Goal: Transaction & Acquisition: Subscribe to service/newsletter

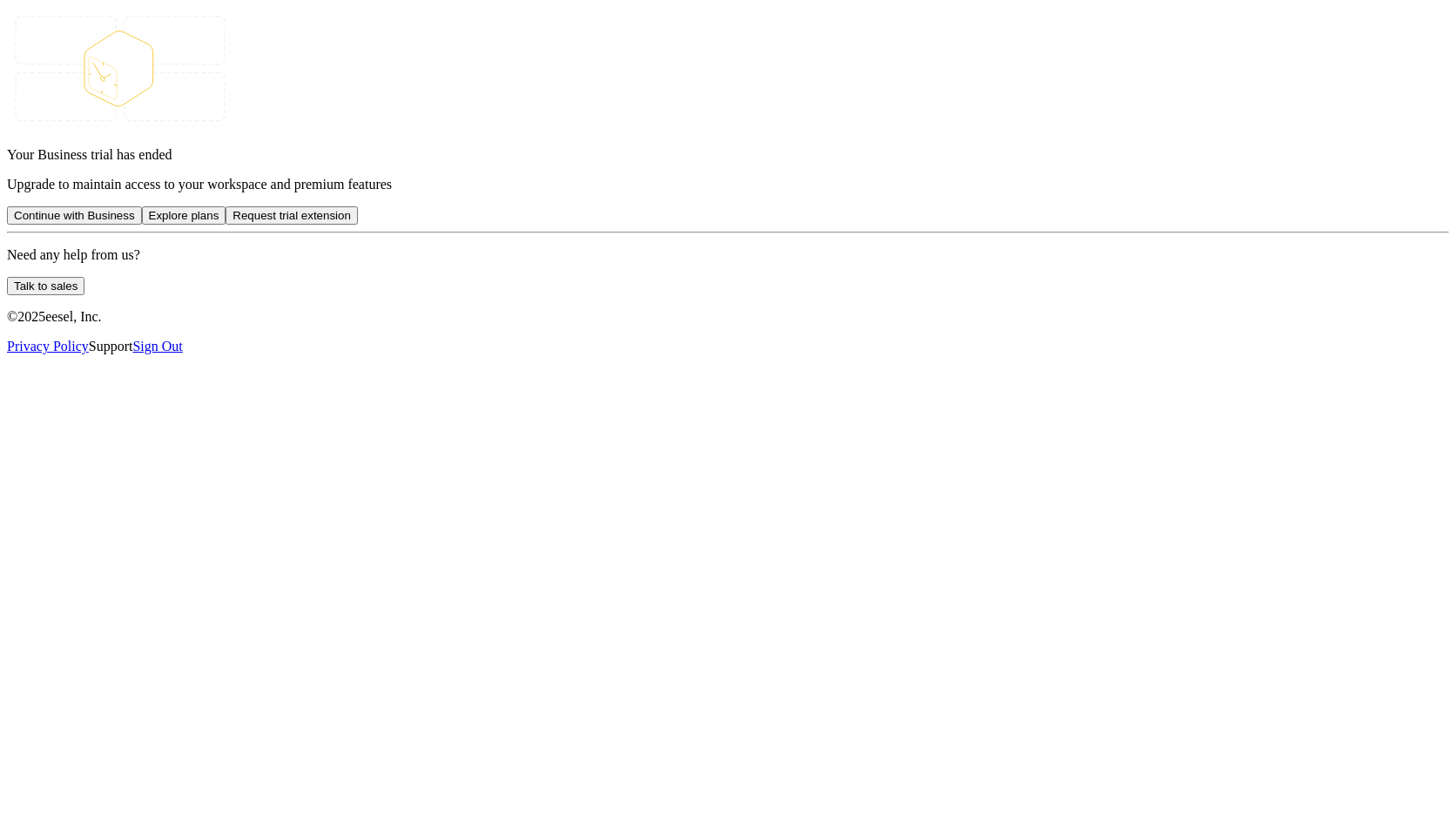
click at [142, 225] on button "Continue with Business" at bounding box center [75, 215] width 135 height 18
click at [227, 225] on button "Explore plans" at bounding box center [184, 215] width 85 height 18
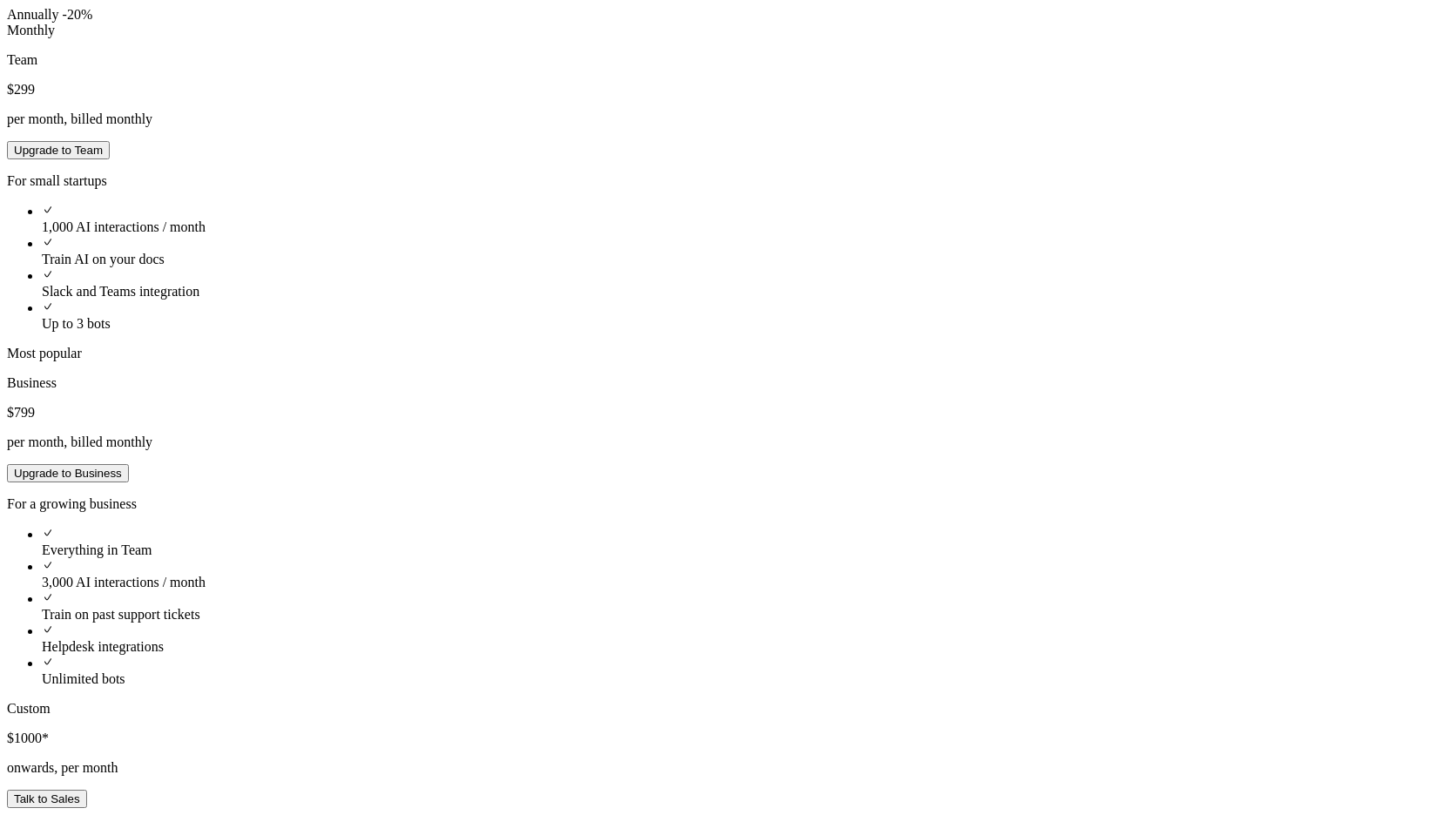
click at [665, 23] on div "Annually -20%" at bounding box center [728, 15] width 1442 height 16
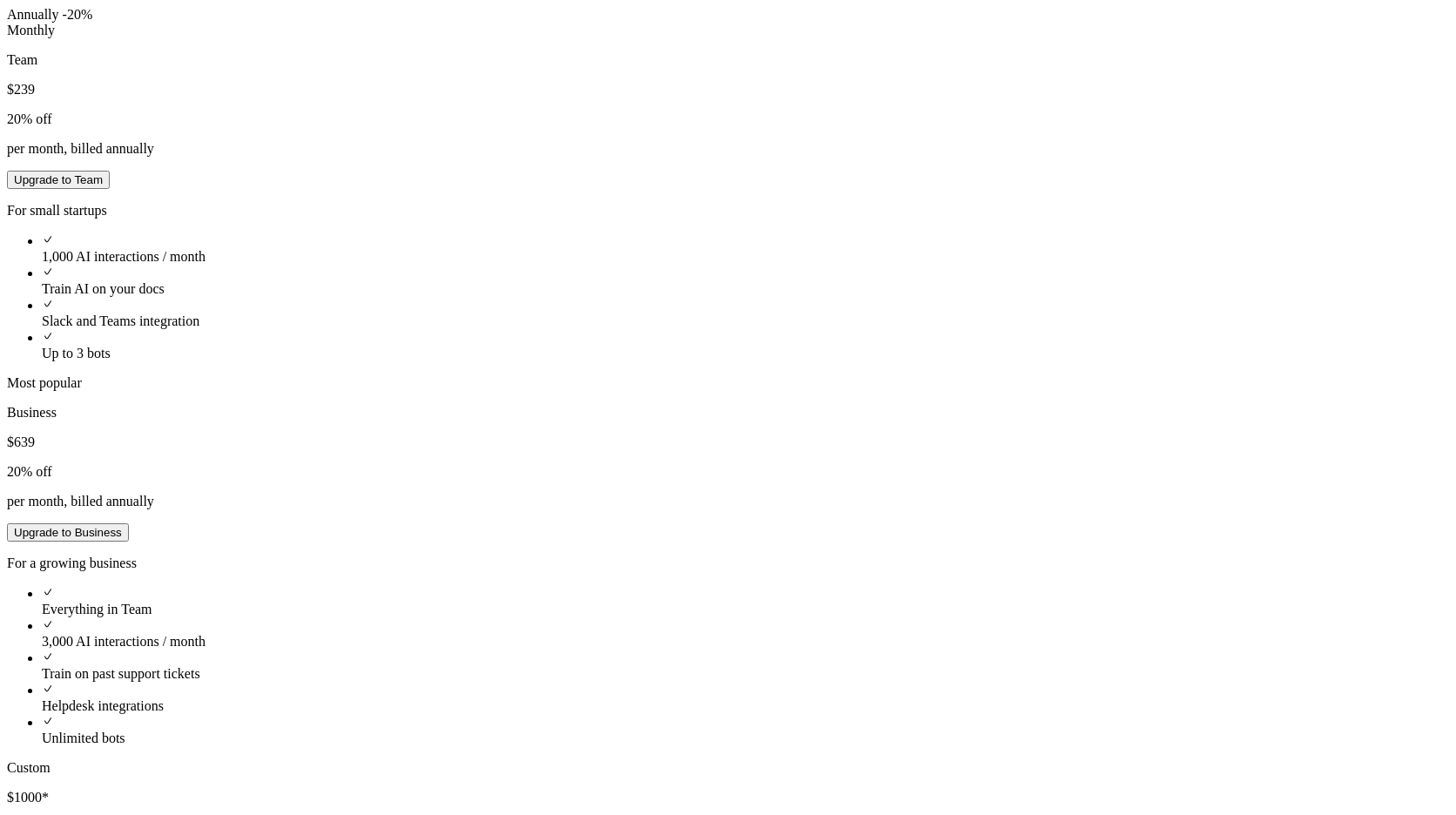
click at [744, 39] on div "Monthly" at bounding box center [728, 31] width 1442 height 16
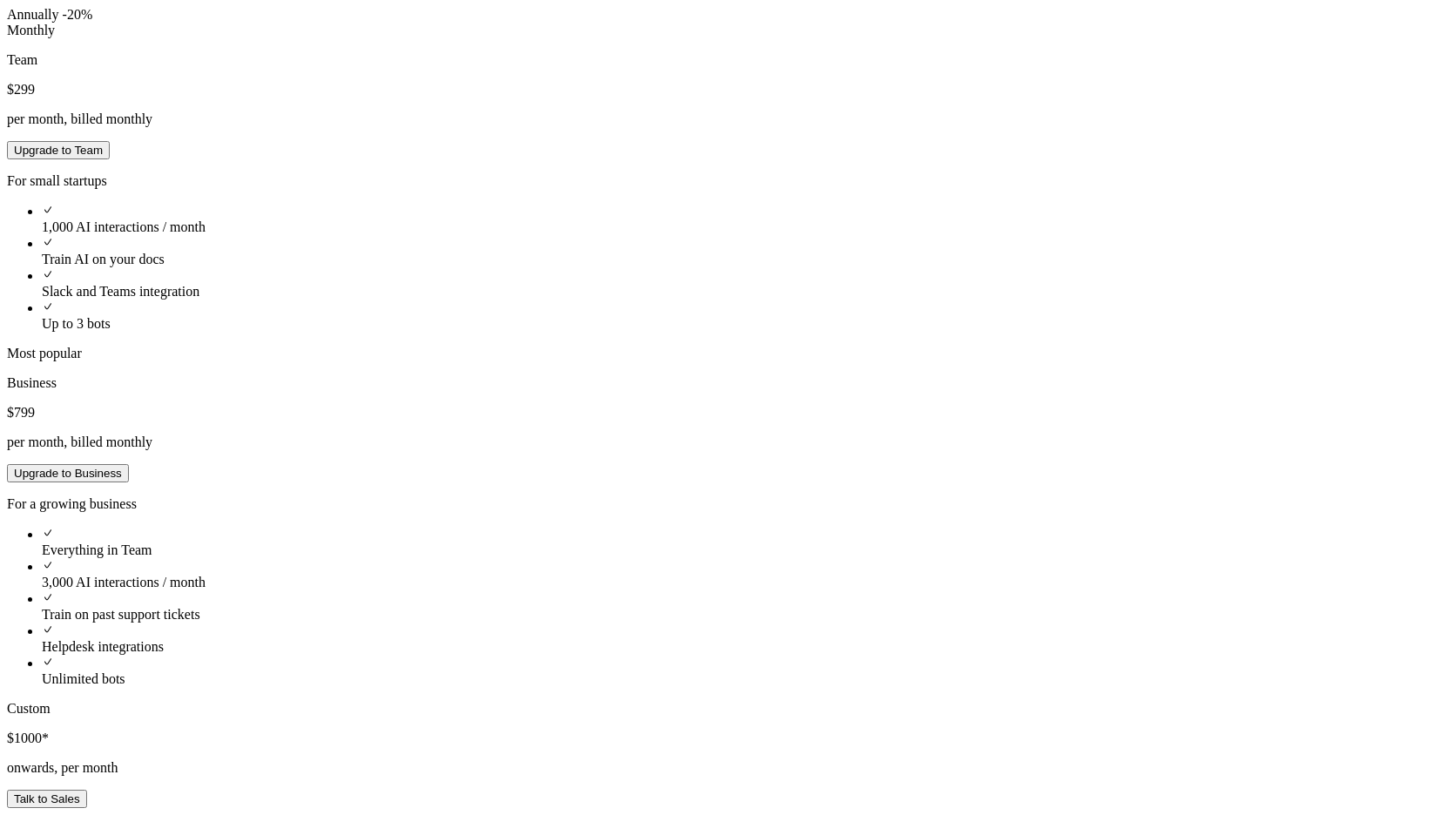
click at [669, 23] on div "Annually -20%" at bounding box center [728, 15] width 1442 height 16
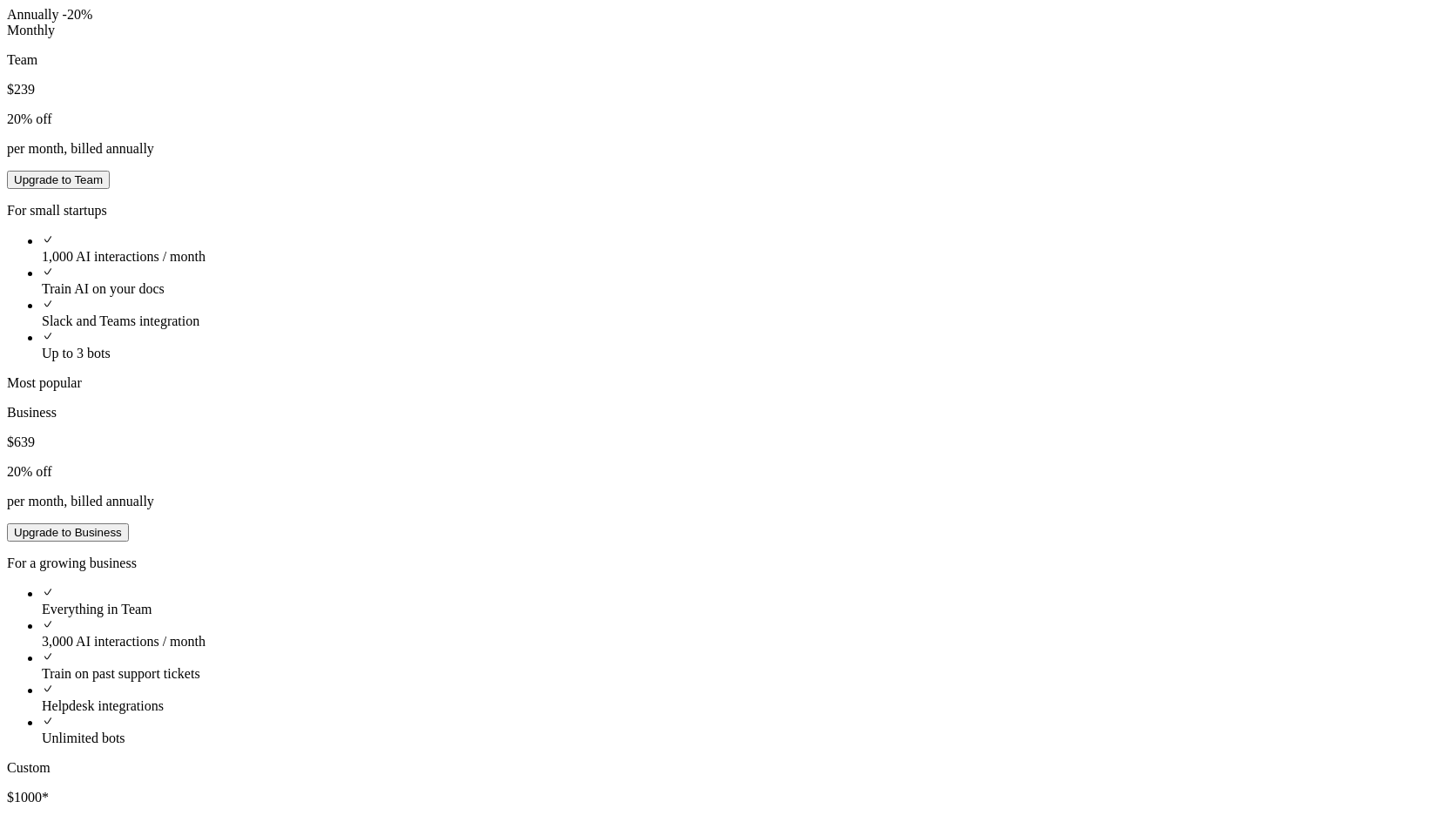
click at [788, 39] on div "Monthly" at bounding box center [728, 31] width 1442 height 16
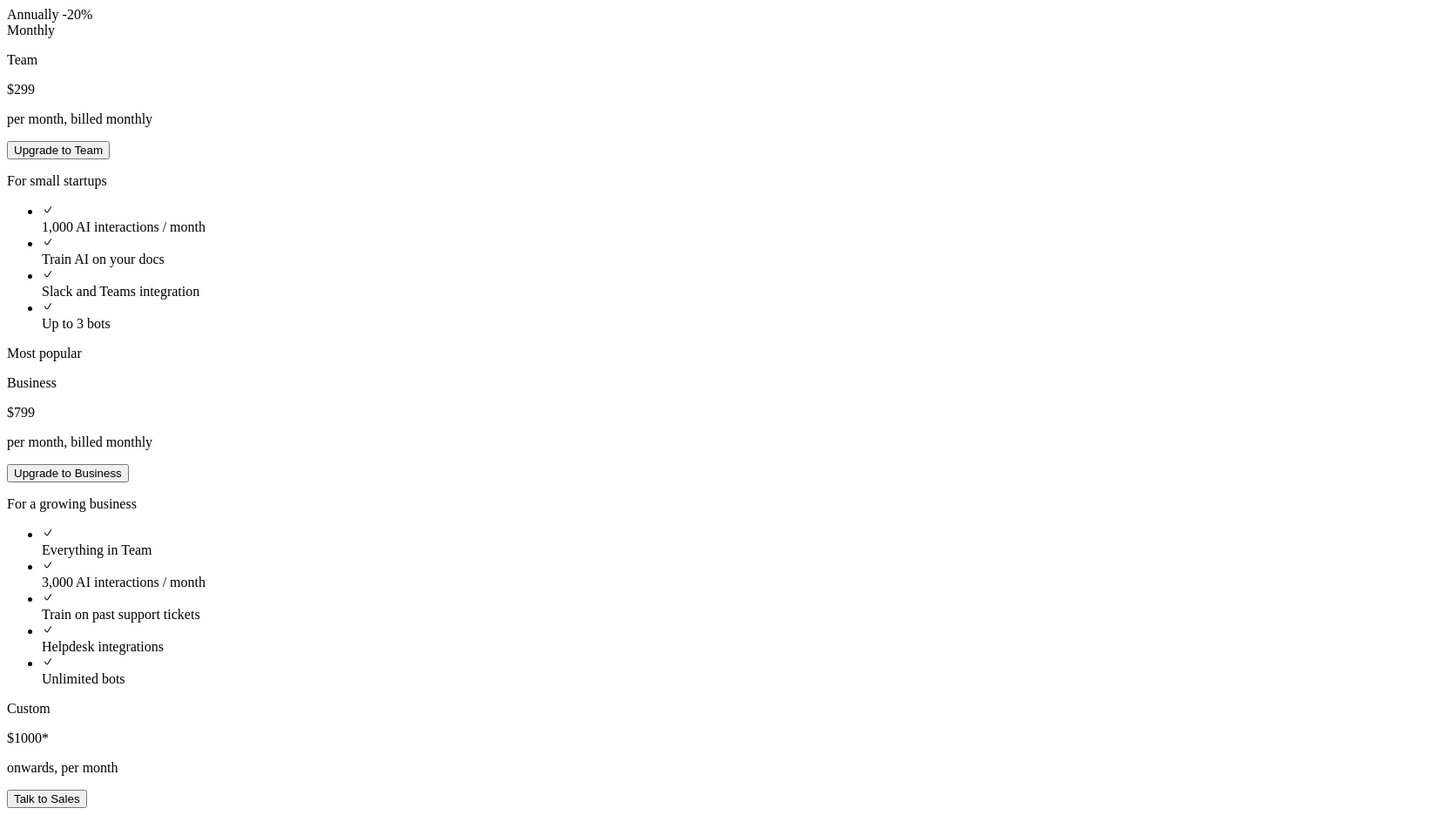
click at [674, 23] on div "Annually -20%" at bounding box center [728, 15] width 1442 height 16
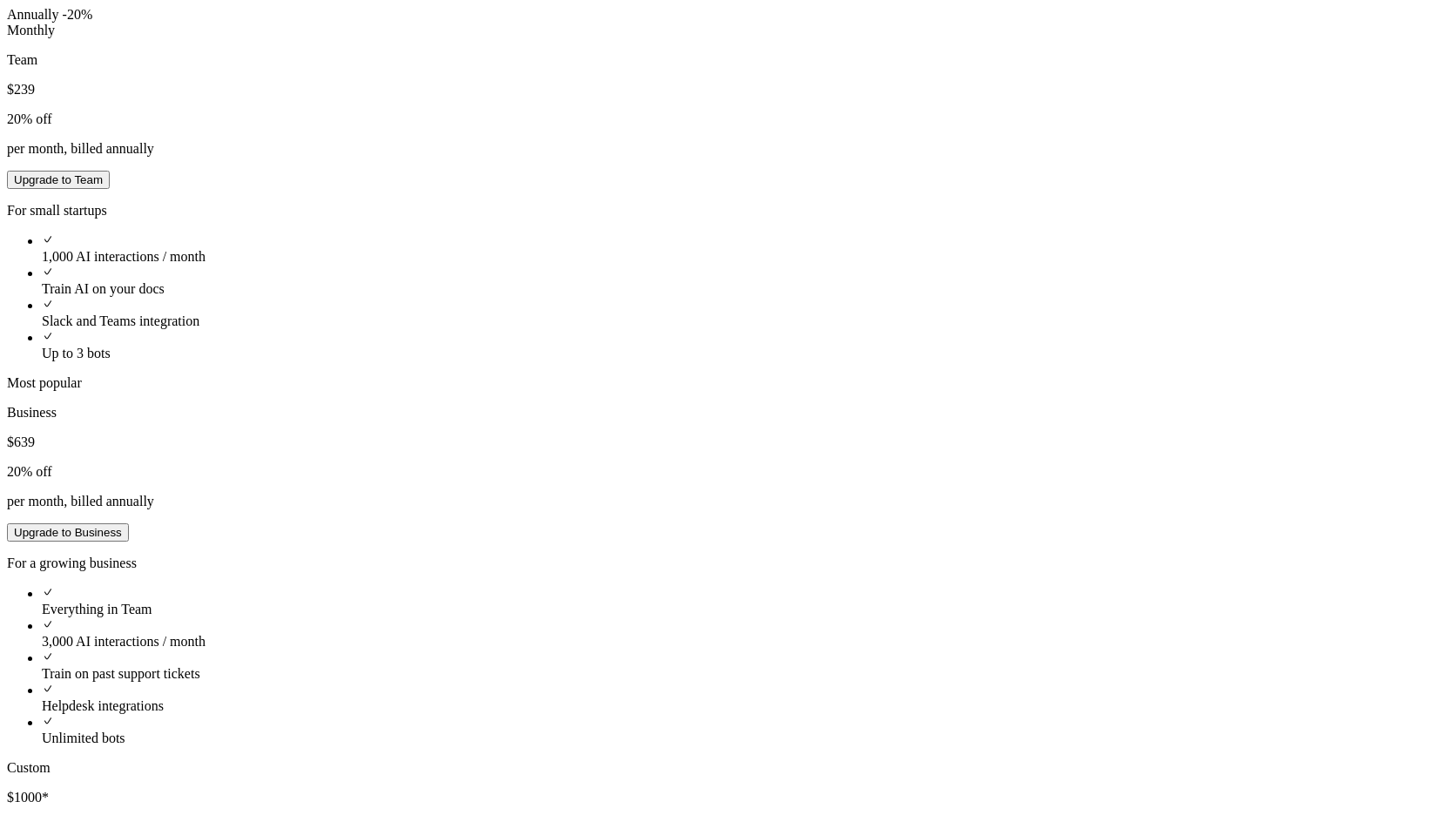
click at [648, 23] on div "Annually -20%" at bounding box center [728, 15] width 1442 height 16
click at [805, 166] on div "Annually -20% Monthly Team $ 239 20 % off per month, billed annually Upgrade to…" at bounding box center [728, 582] width 1442 height 1151
click at [801, 39] on div "Monthly" at bounding box center [728, 31] width 1442 height 16
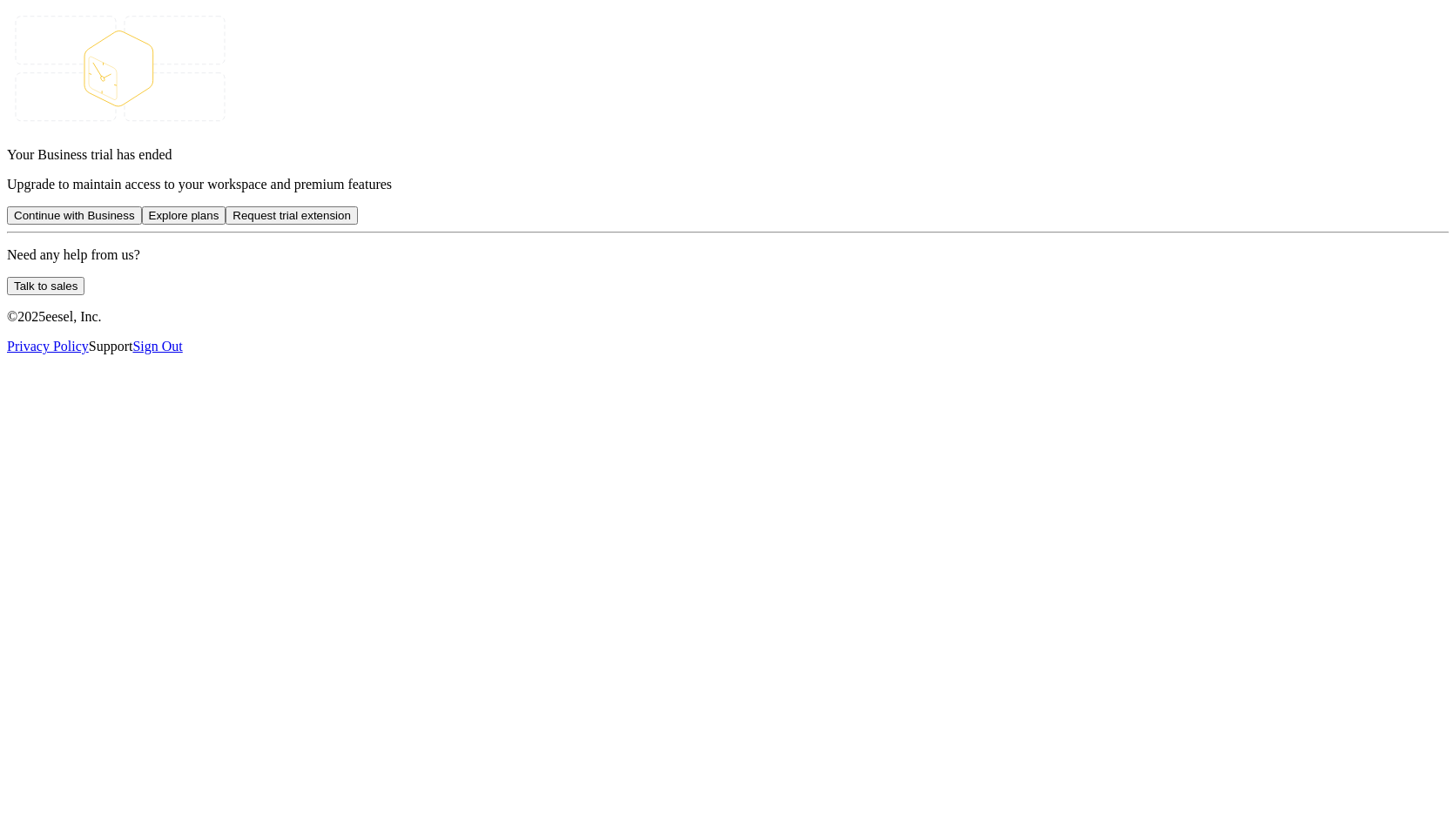
click at [182, 353] on link "Sign Out" at bounding box center [157, 346] width 50 height 15
click at [905, 171] on div "Your Business trial has ended Upgrade to maintain access to your workspace and …" at bounding box center [728, 180] width 1442 height 347
click at [234, 129] on icon at bounding box center [120, 68] width 227 height 122
